Goal: Information Seeking & Learning: Check status

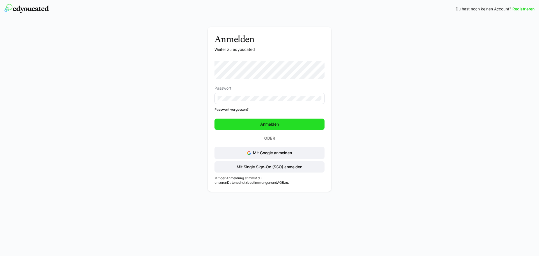
click at [271, 121] on span "Anmelden" at bounding box center [269, 123] width 110 height 11
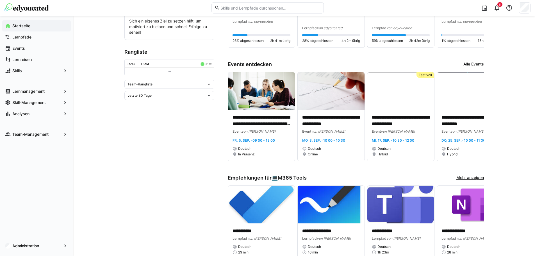
scroll to position [168, 0]
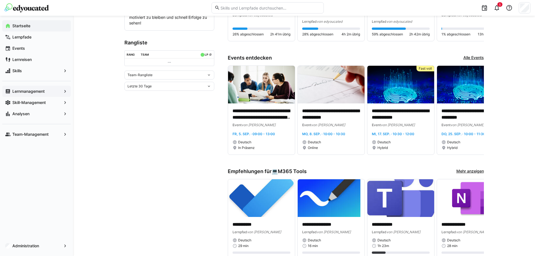
click at [0, 0] on app-navigation-label "Lernmanagement" at bounding box center [0, 0] width 0 height 0
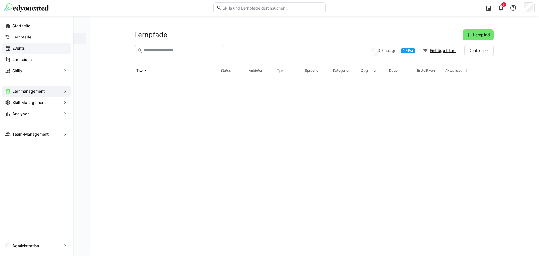
click at [26, 45] on div "Events" at bounding box center [36, 48] width 69 height 11
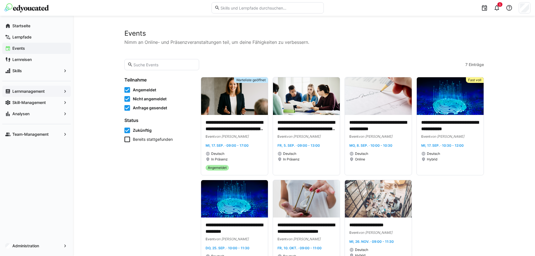
click at [0, 0] on app-navigation-label "Lernmanagement" at bounding box center [0, 0] width 0 height 0
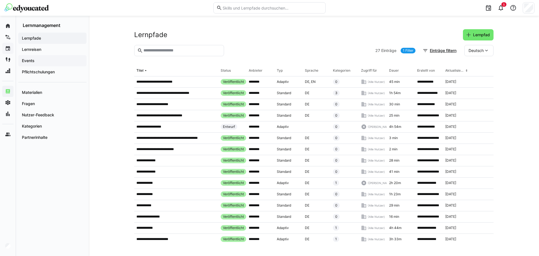
click at [36, 61] on span "Events" at bounding box center [52, 61] width 63 height 6
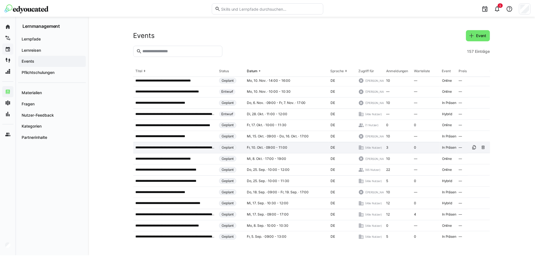
scroll to position [56, 0]
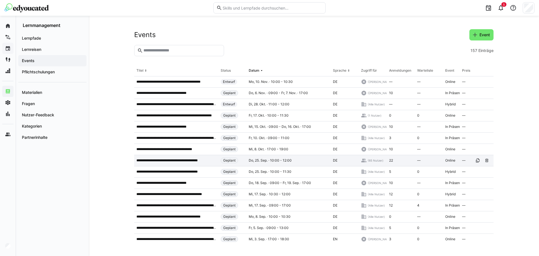
drag, startPoint x: 179, startPoint y: 163, endPoint x: 154, endPoint y: 161, distance: 24.9
click at [154, 161] on p "**********" at bounding box center [171, 160] width 71 height 4
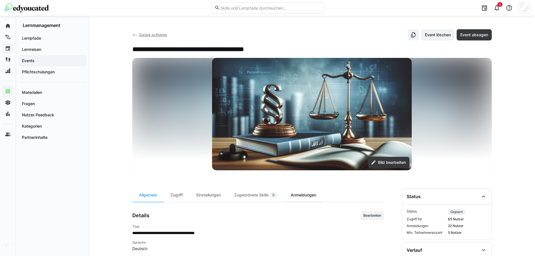
click at [300, 192] on div "Anmeldungen" at bounding box center [303, 194] width 39 height 13
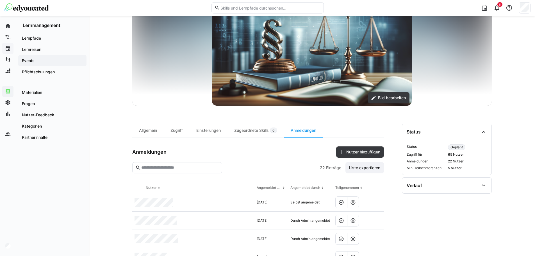
scroll to position [84, 0]
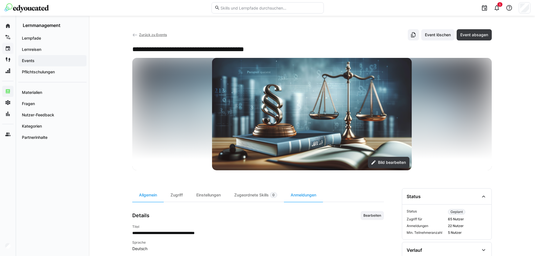
click at [133, 33] on eds-icon at bounding box center [135, 35] width 6 height 6
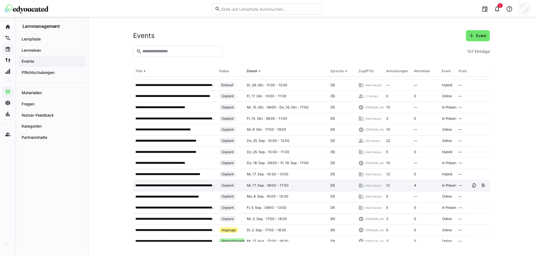
scroll to position [84, 0]
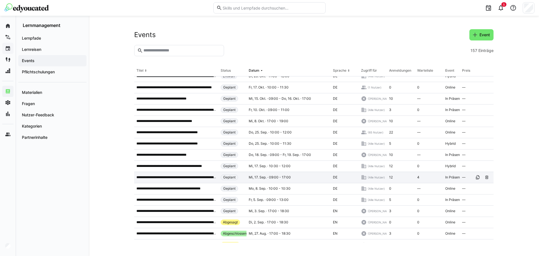
click at [186, 178] on p "**********" at bounding box center [176, 177] width 80 height 4
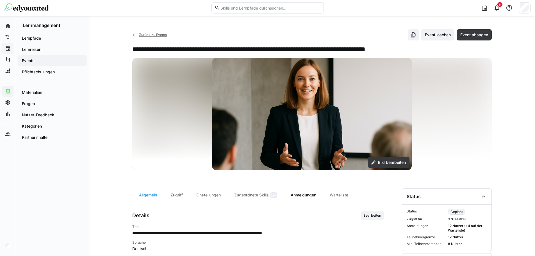
click at [293, 188] on div "Anmeldungen" at bounding box center [303, 194] width 39 height 13
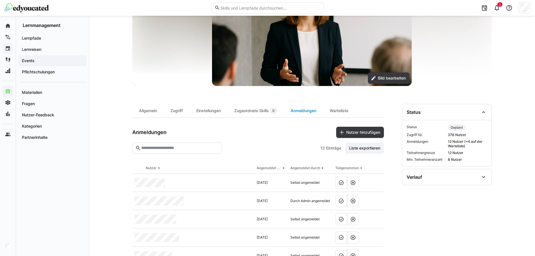
scroll to position [112, 0]
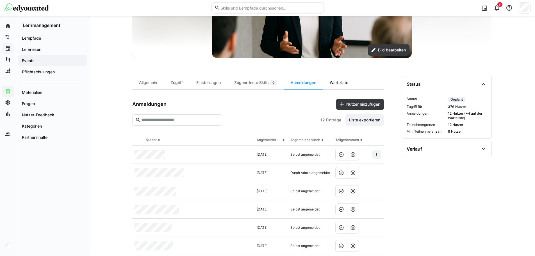
click at [350, 79] on div "Warteliste" at bounding box center [339, 82] width 32 height 13
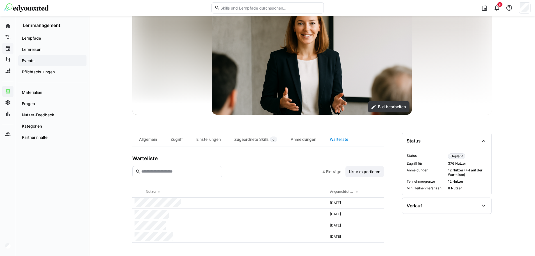
scroll to position [56, 0]
click at [292, 141] on div "Anmeldungen" at bounding box center [303, 139] width 39 height 13
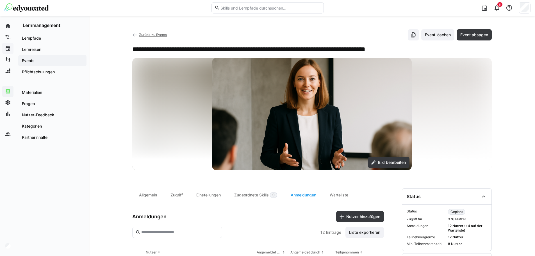
click at [131, 35] on div "**********" at bounding box center [312, 253] width 446 height 474
click at [133, 35] on eds-icon at bounding box center [135, 35] width 6 height 6
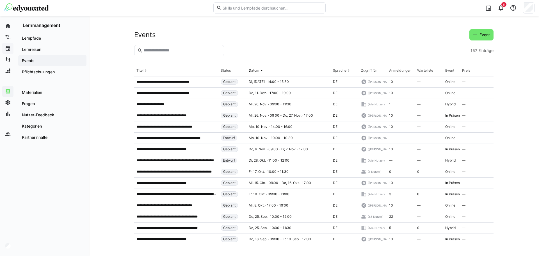
click at [32, 8] on img at bounding box center [26, 7] width 44 height 9
